Goal: Transaction & Acquisition: Purchase product/service

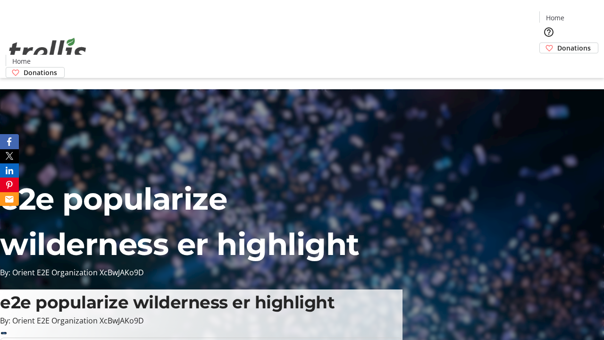
click at [557, 43] on span "Donations" at bounding box center [574, 48] width 34 height 10
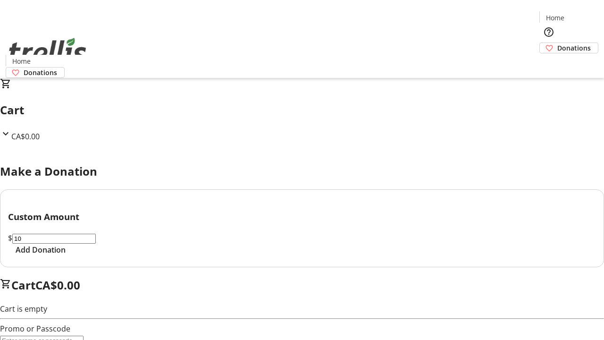
click at [66, 255] on span "Add Donation" at bounding box center [41, 249] width 50 height 11
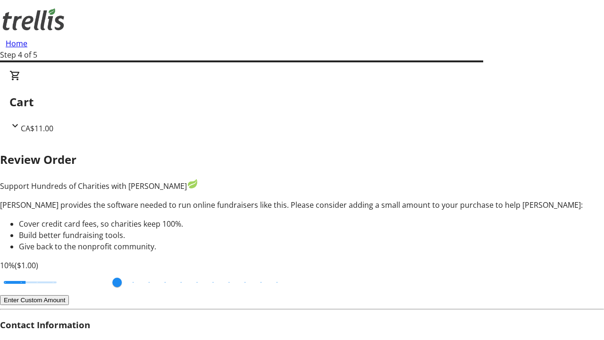
type input "3"
click at [64, 272] on input "Cover fees percentage" at bounding box center [30, 282] width 73 height 21
